Goal: Transaction & Acquisition: Purchase product/service

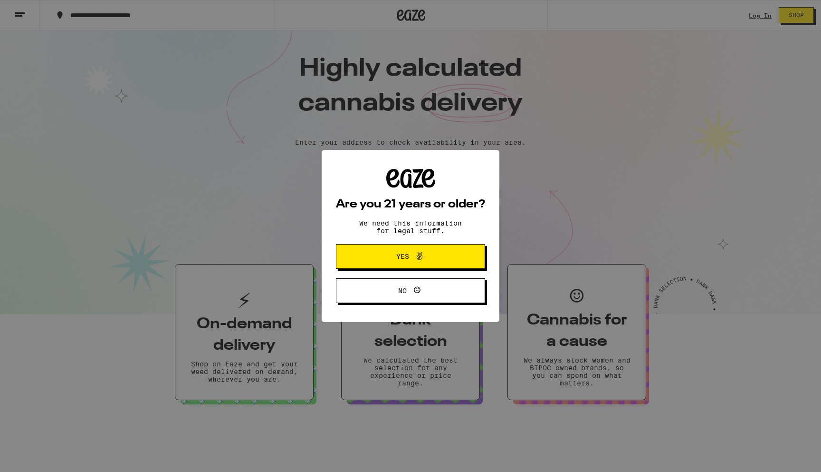
click at [396, 256] on span "Yes" at bounding box center [402, 256] width 13 height 7
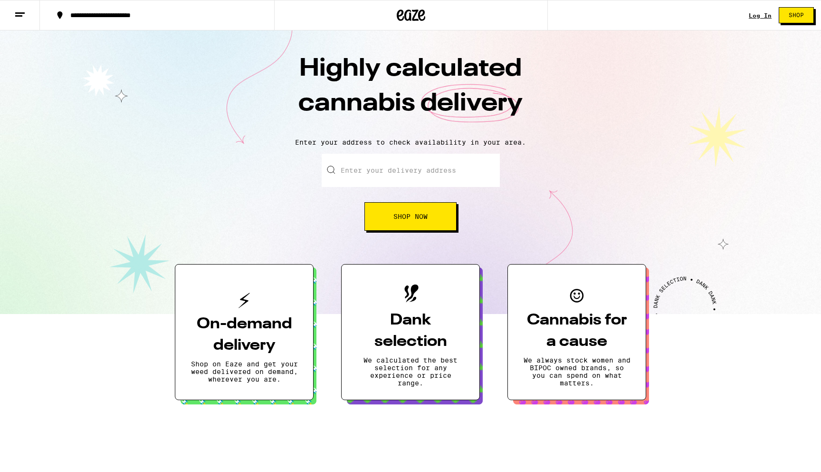
click at [23, 22] on button at bounding box center [20, 15] width 40 height 30
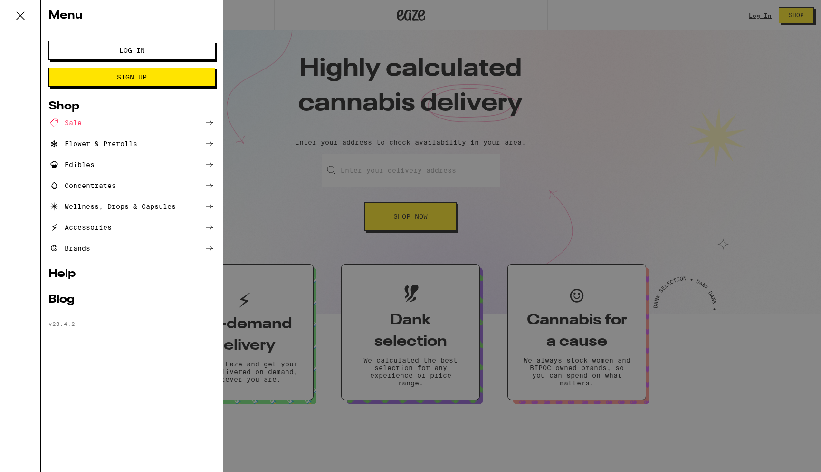
click at [278, 117] on div "Menu Log In Sign Up Shop Sale Flower & Prerolls Edibles Concentrates Wellness, …" at bounding box center [410, 236] width 821 height 472
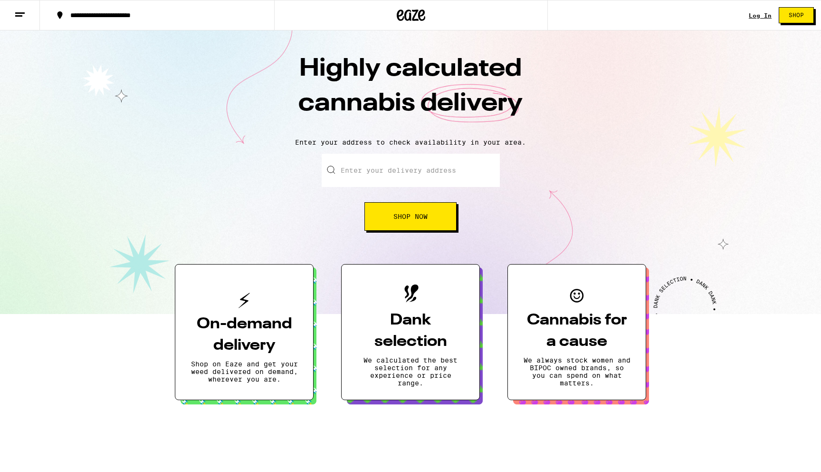
click at [389, 162] on input "Enter your delivery address" at bounding box center [411, 170] width 178 height 33
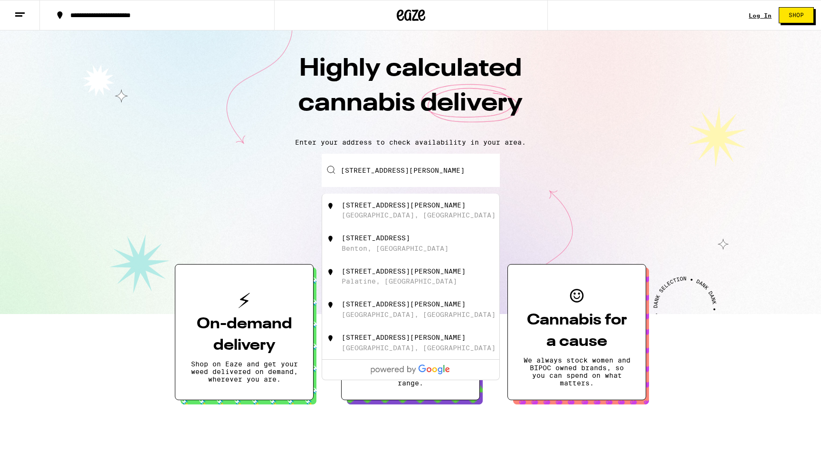
click at [415, 215] on div "[STREET_ADDRESS][PERSON_NAME]" at bounding box center [427, 210] width 170 height 18
type input "[STREET_ADDRESS][PERSON_NAME]"
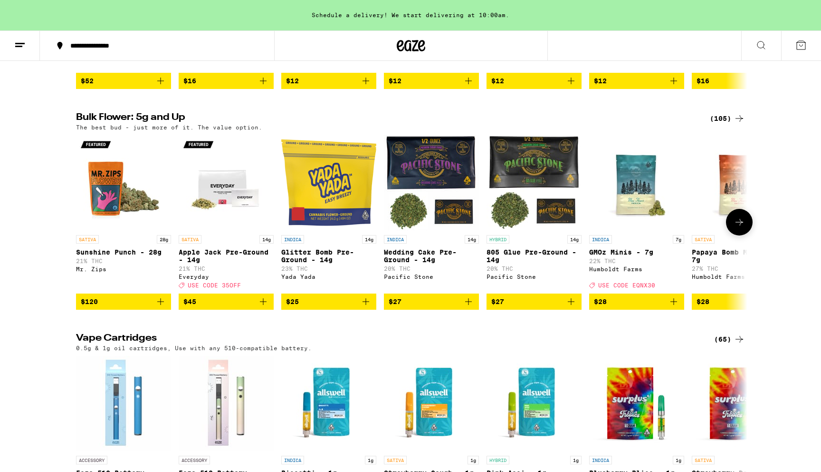
scroll to position [914, 0]
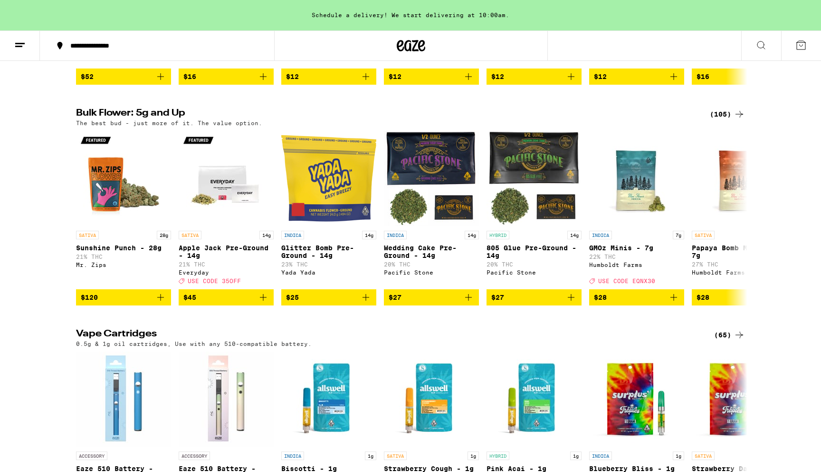
click at [734, 120] on icon at bounding box center [739, 113] width 11 height 11
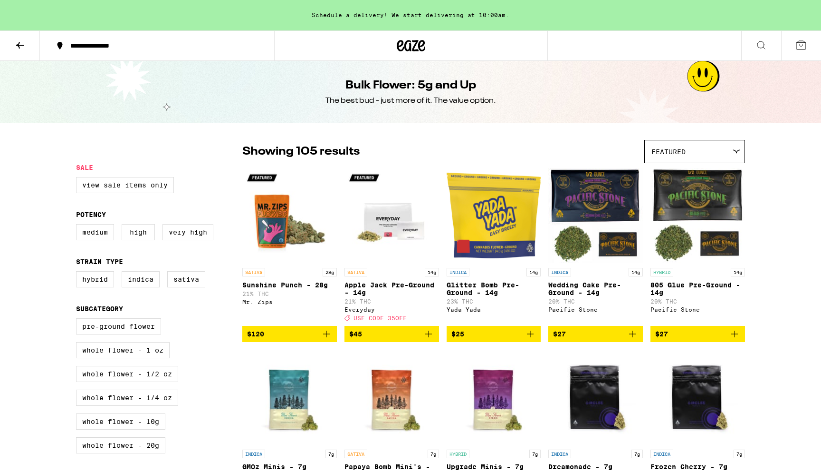
click at [710, 152] on div "Featured" at bounding box center [695, 151] width 100 height 22
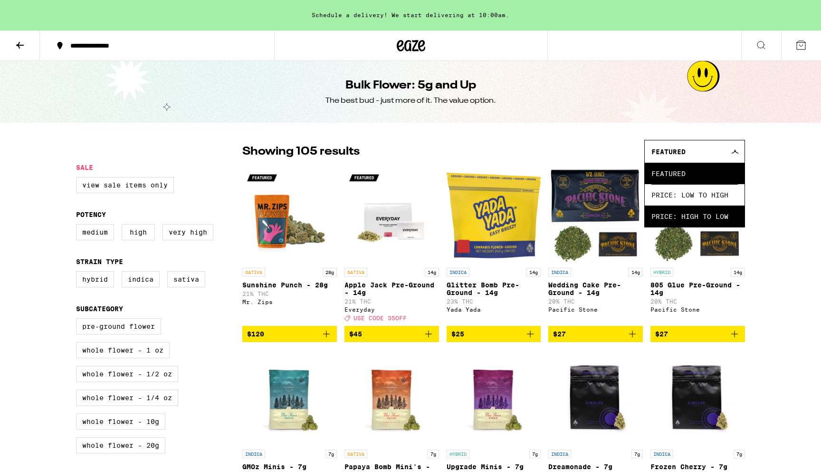
click at [705, 219] on span "Price: High to Low" at bounding box center [695, 215] width 87 height 21
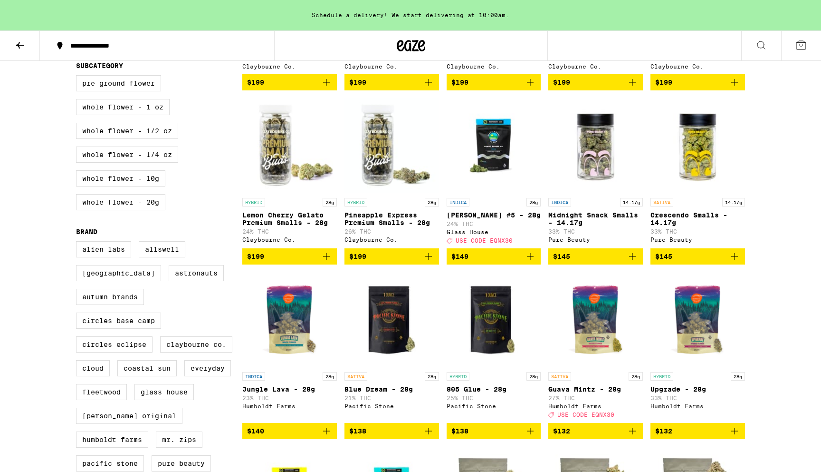
scroll to position [217, 0]
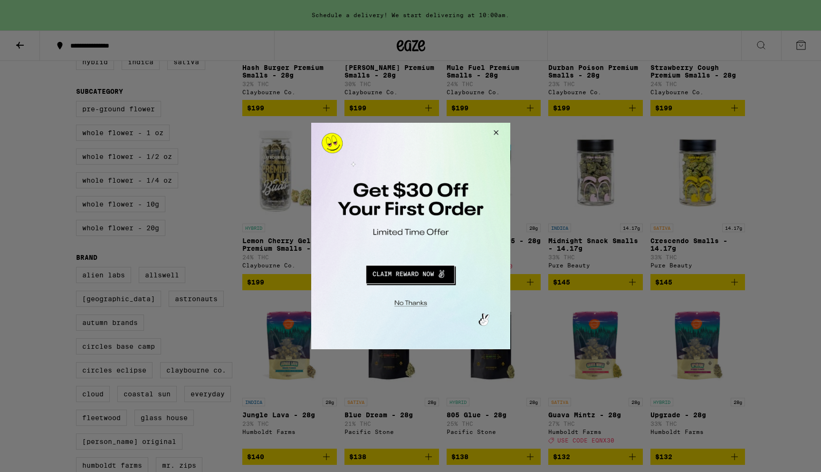
click at [501, 133] on button "Close Modal" at bounding box center [494, 134] width 26 height 23
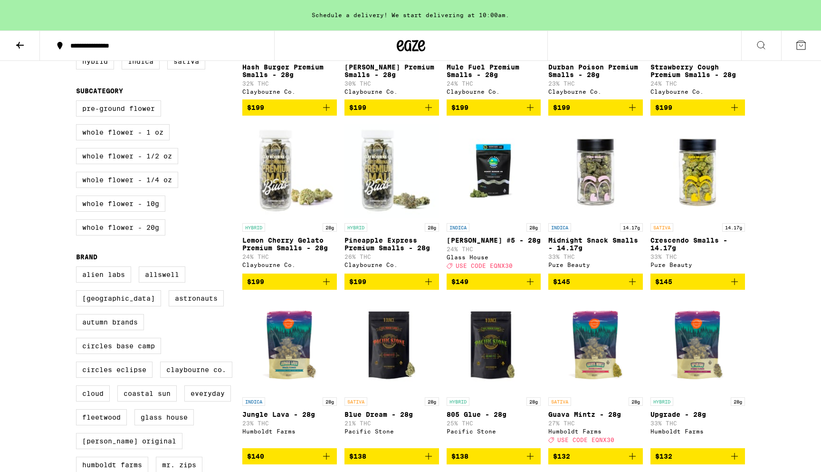
scroll to position [0, 0]
